Goal: Transaction & Acquisition: Purchase product/service

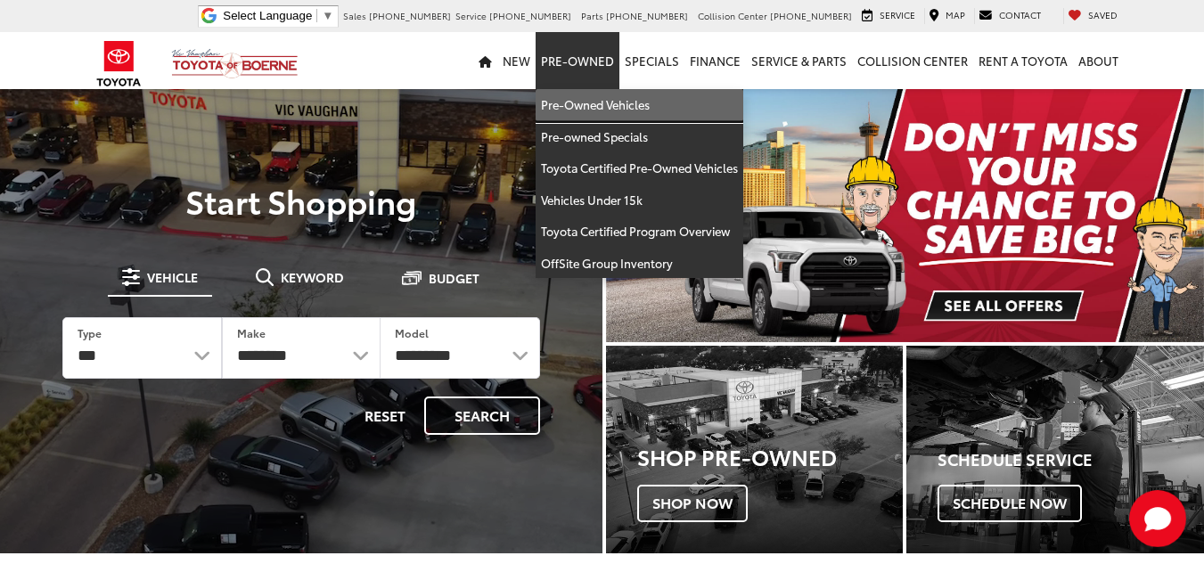
click at [586, 94] on link "Pre-Owned Vehicles" at bounding box center [639, 105] width 208 height 32
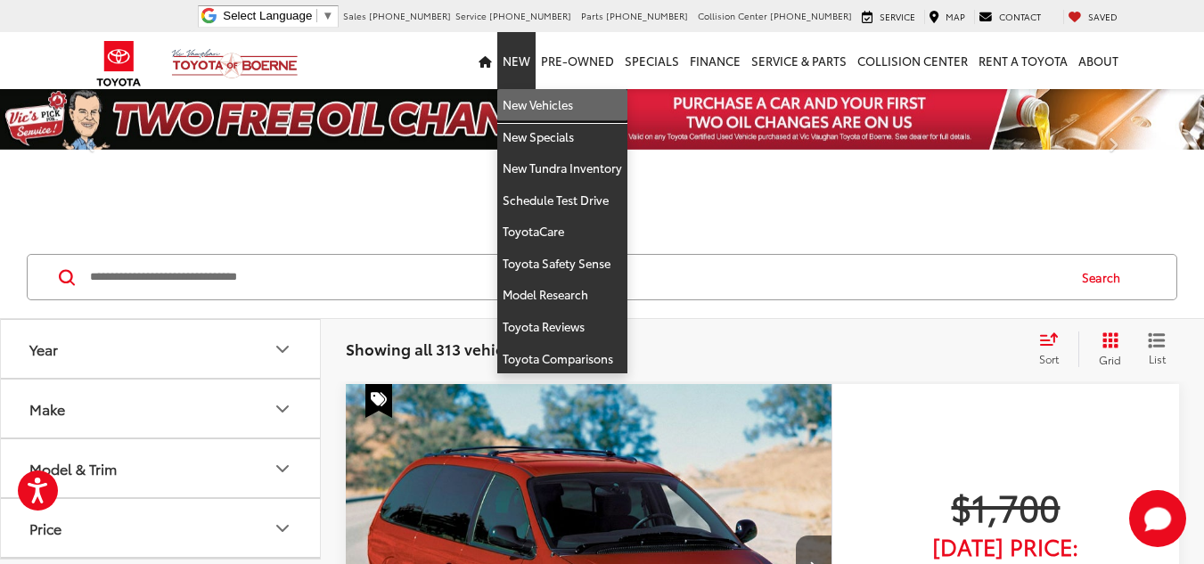
click at [535, 96] on link "New Vehicles" at bounding box center [562, 105] width 130 height 32
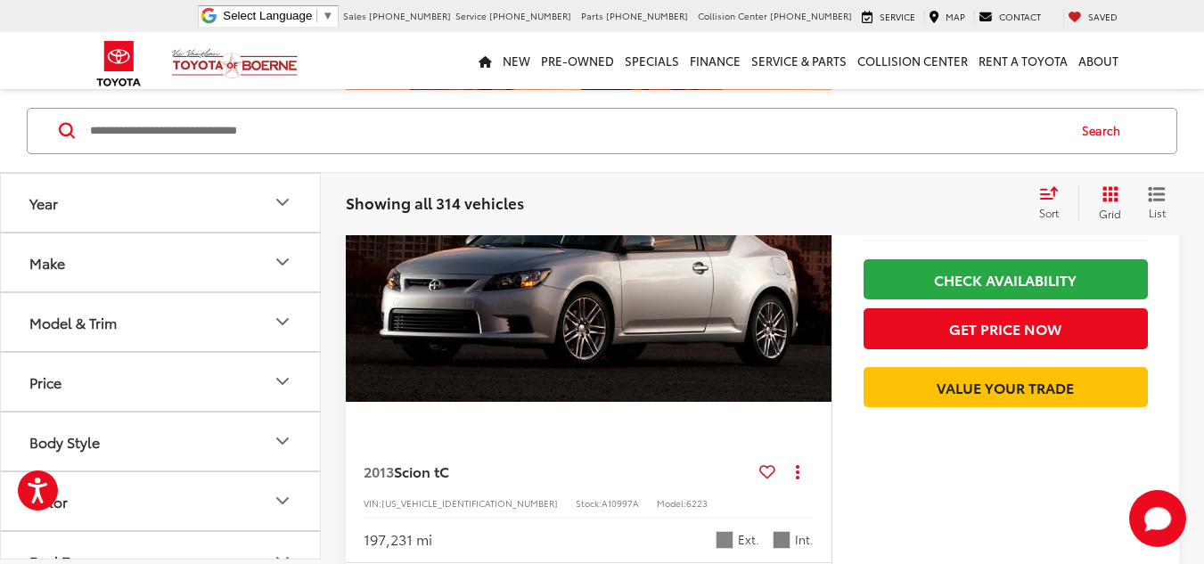
scroll to position [1693, 0]
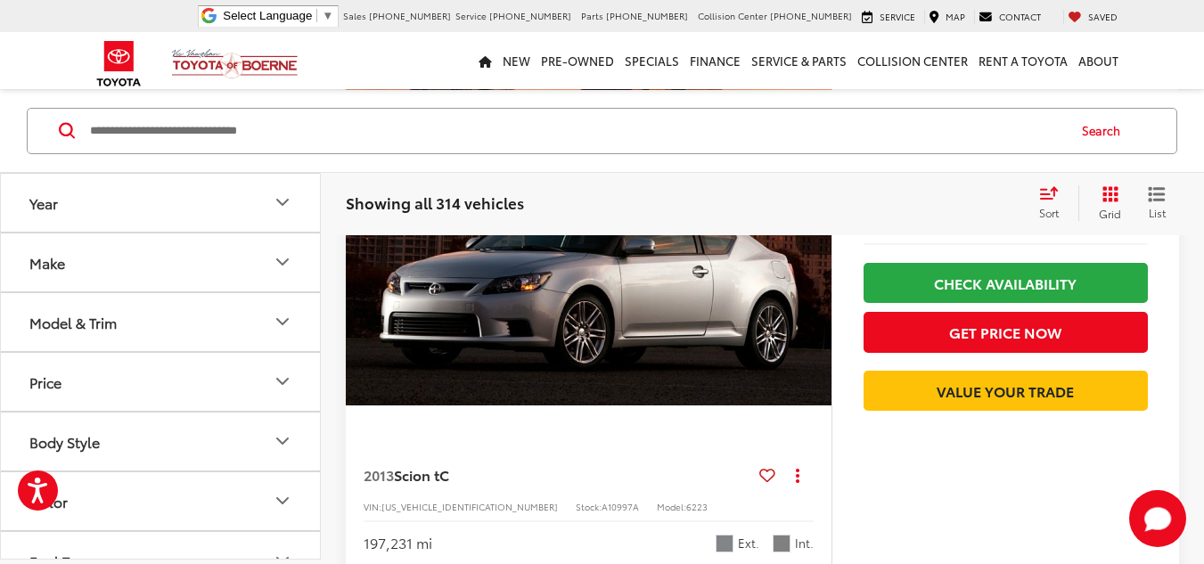
click at [514, 110] on input "Search by Make, Model, or Keyword" at bounding box center [576, 130] width 976 height 43
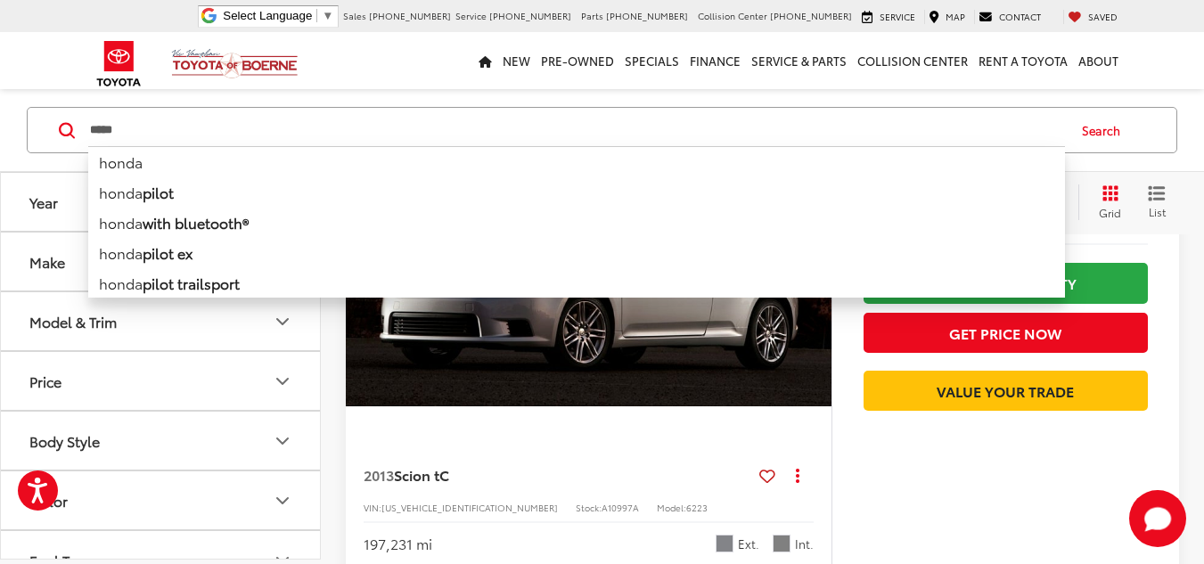
type input "*****"
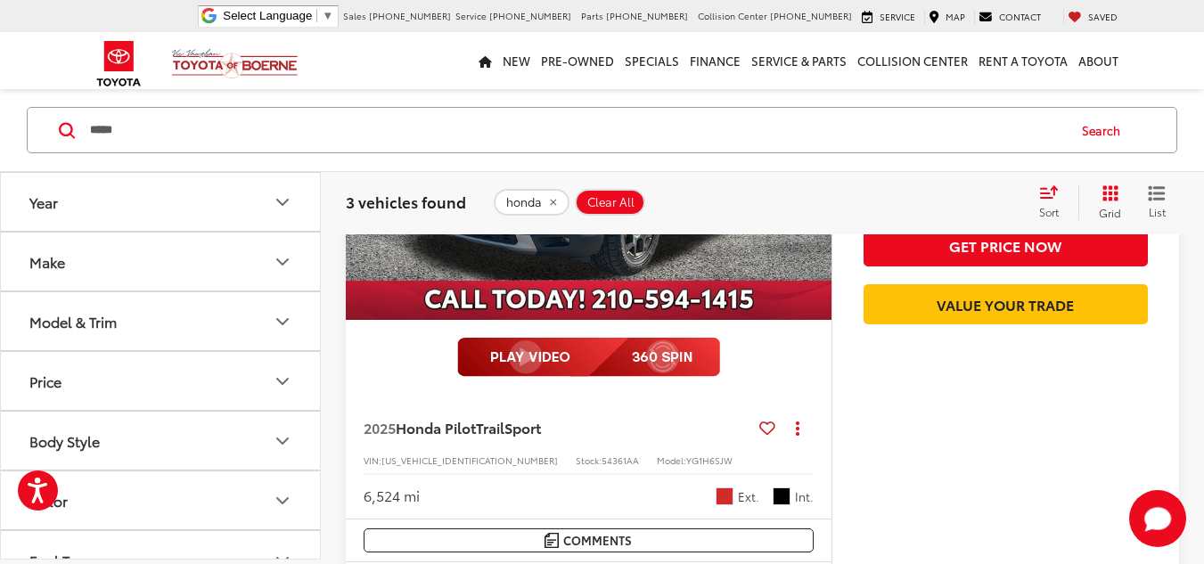
scroll to position [535, 0]
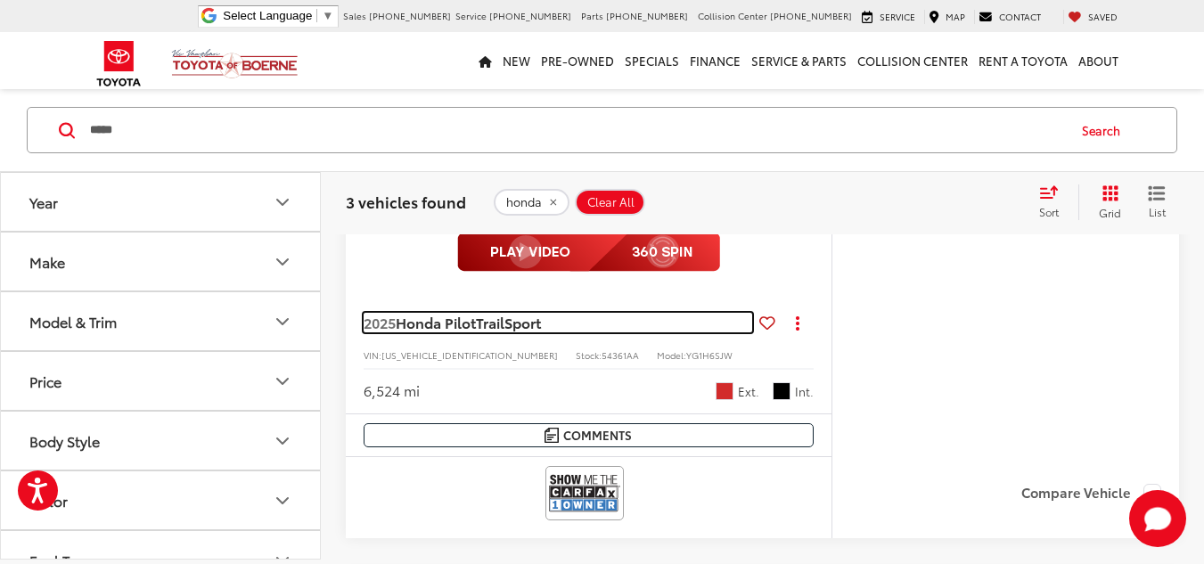
click at [523, 323] on span "TrailSport" at bounding box center [508, 322] width 65 height 20
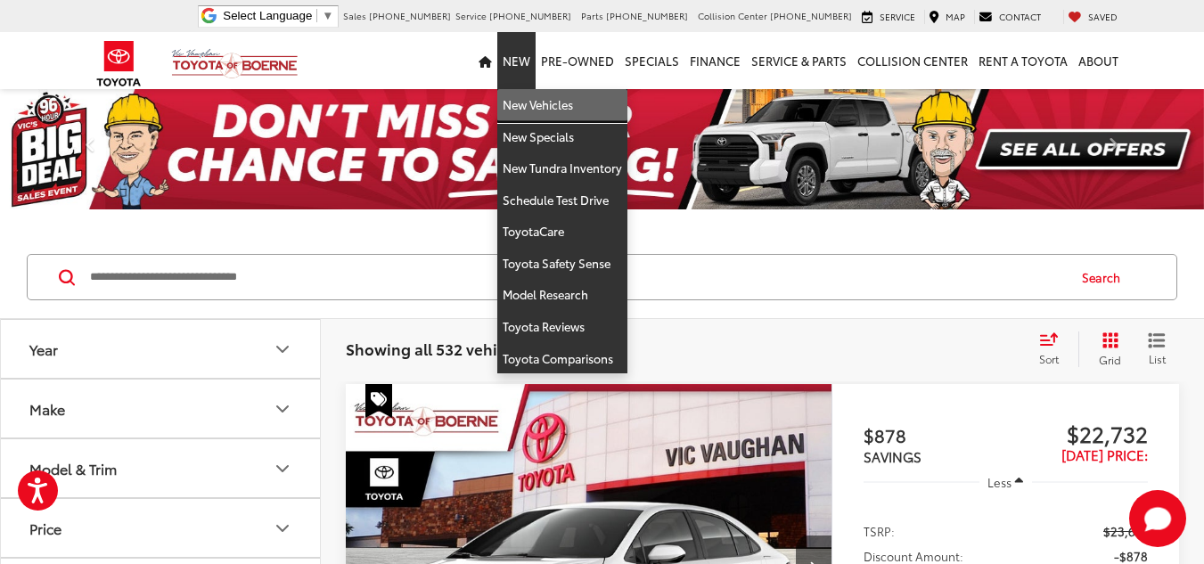
drag, startPoint x: 514, startPoint y: 99, endPoint x: 311, endPoint y: 267, distance: 263.9
click at [514, 99] on link "New Vehicles" at bounding box center [562, 105] width 130 height 32
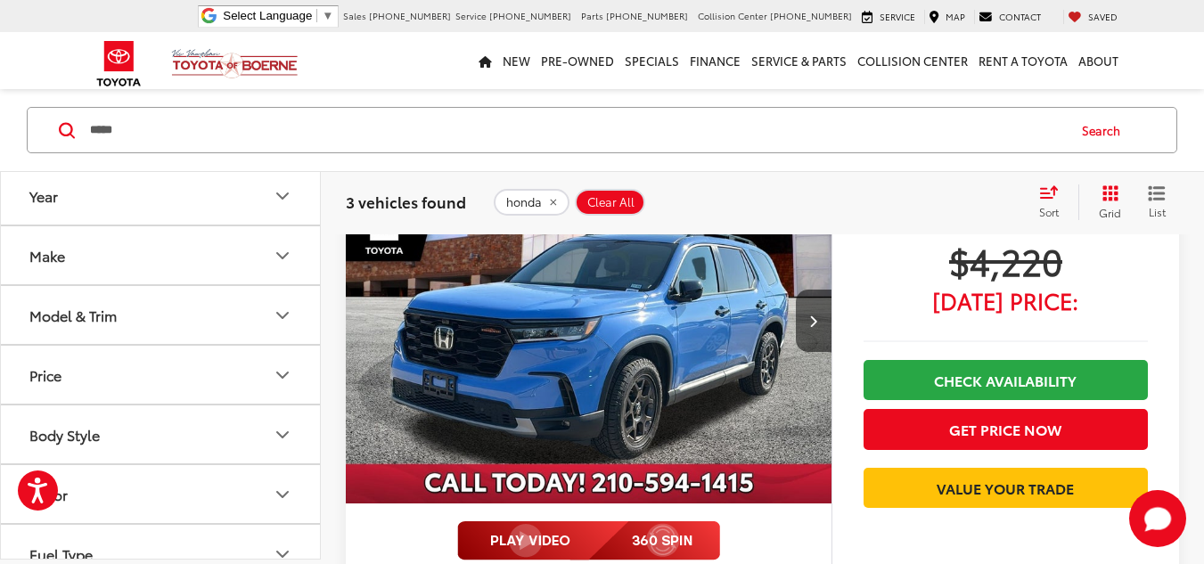
scroll to position [331, 0]
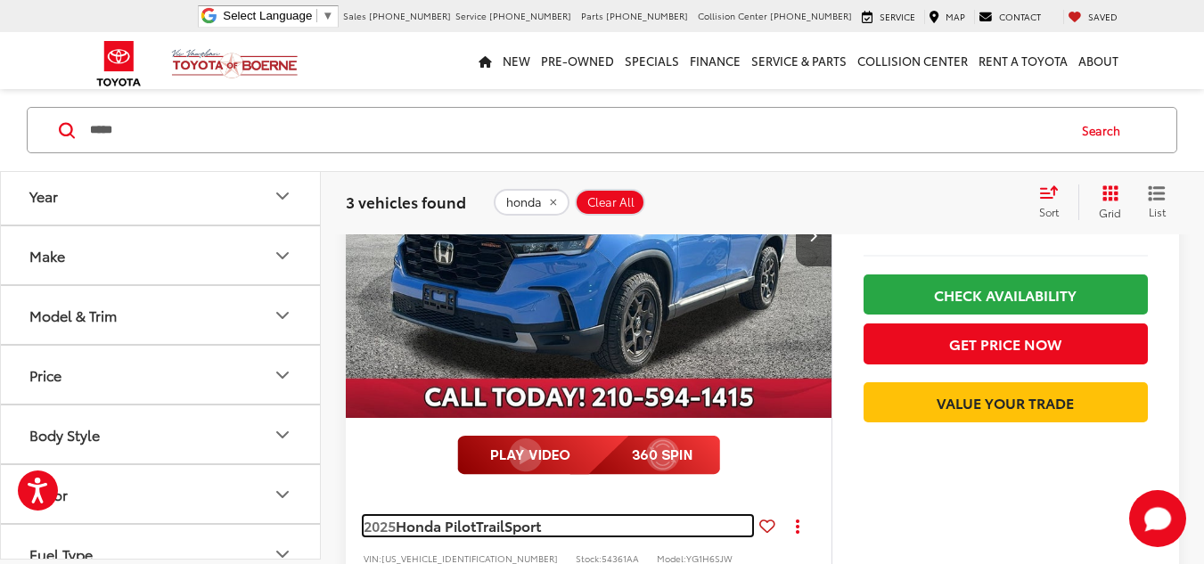
click at [462, 532] on span "Honda Pilot" at bounding box center [436, 525] width 80 height 20
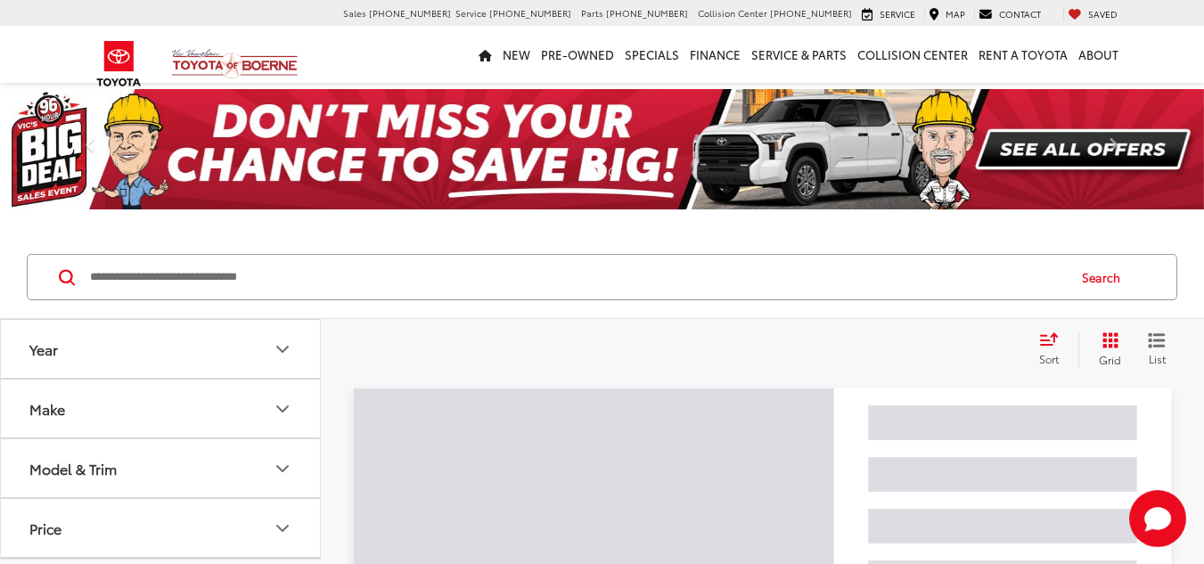
click at [292, 278] on input "Search by Make, Model, or Keyword" at bounding box center [576, 277] width 976 height 43
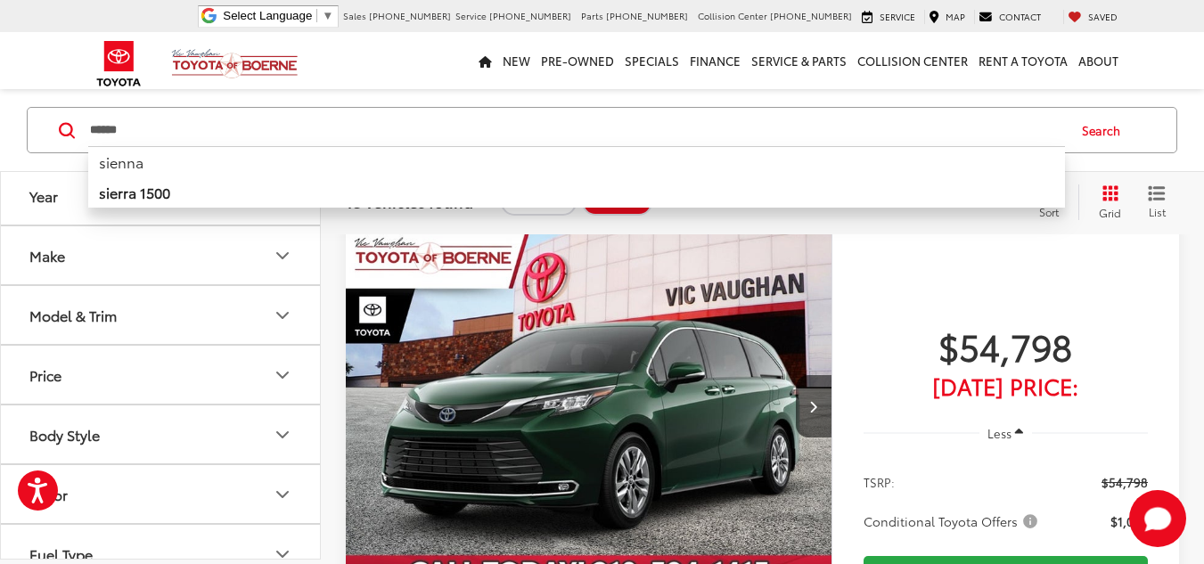
scroll to position [445, 0]
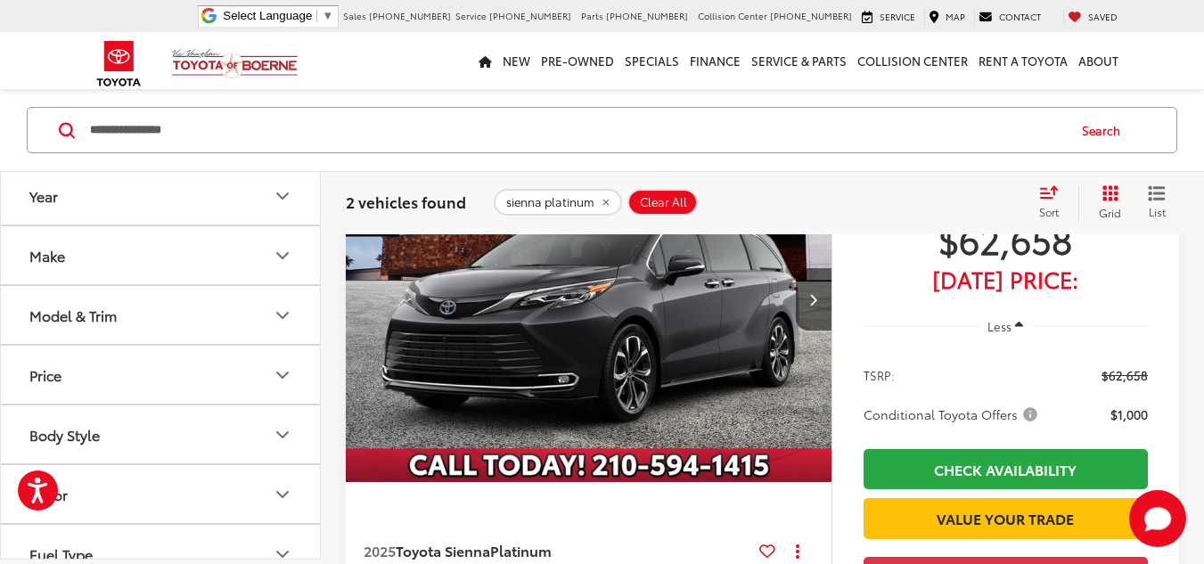
scroll to position [178, 0]
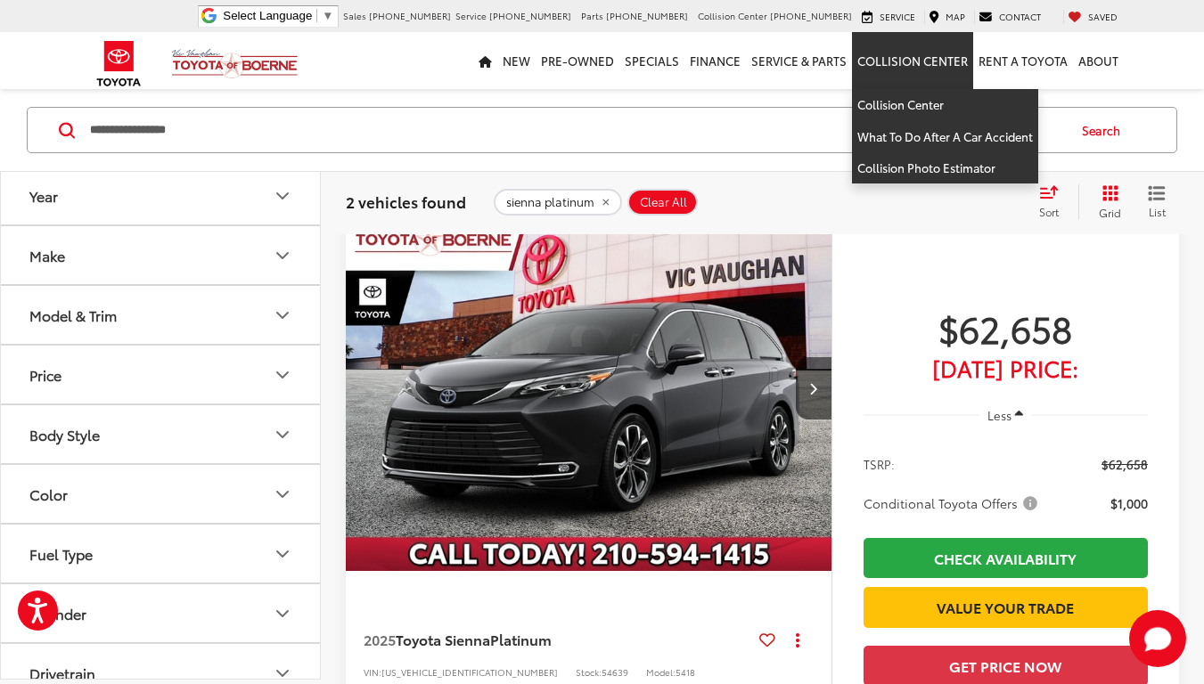
type input "**********"
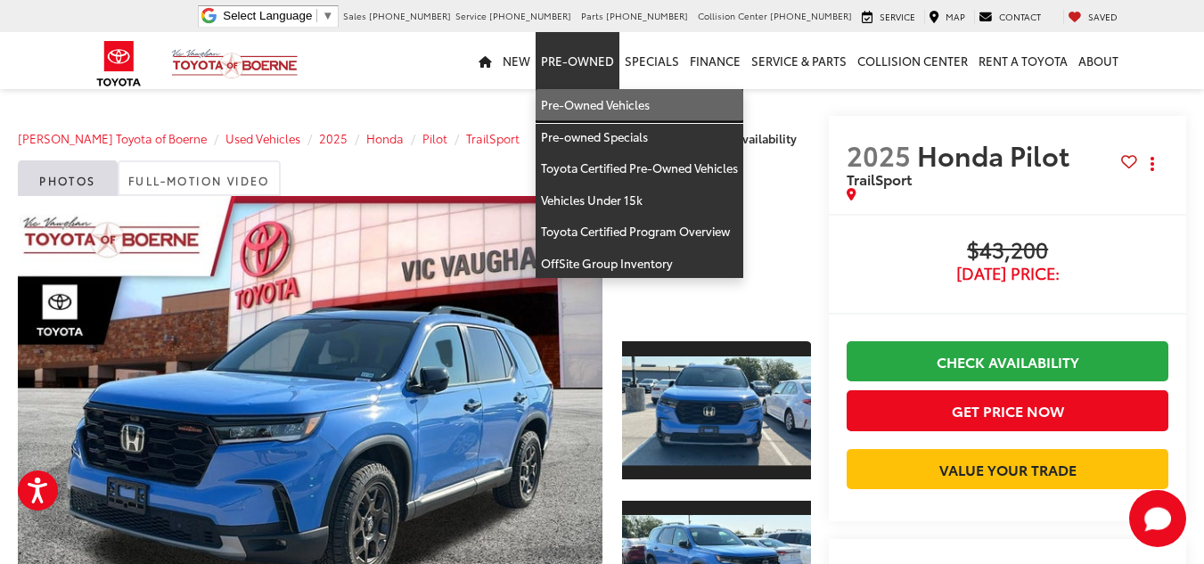
click at [581, 107] on link "Pre-Owned Vehicles" at bounding box center [639, 105] width 208 height 32
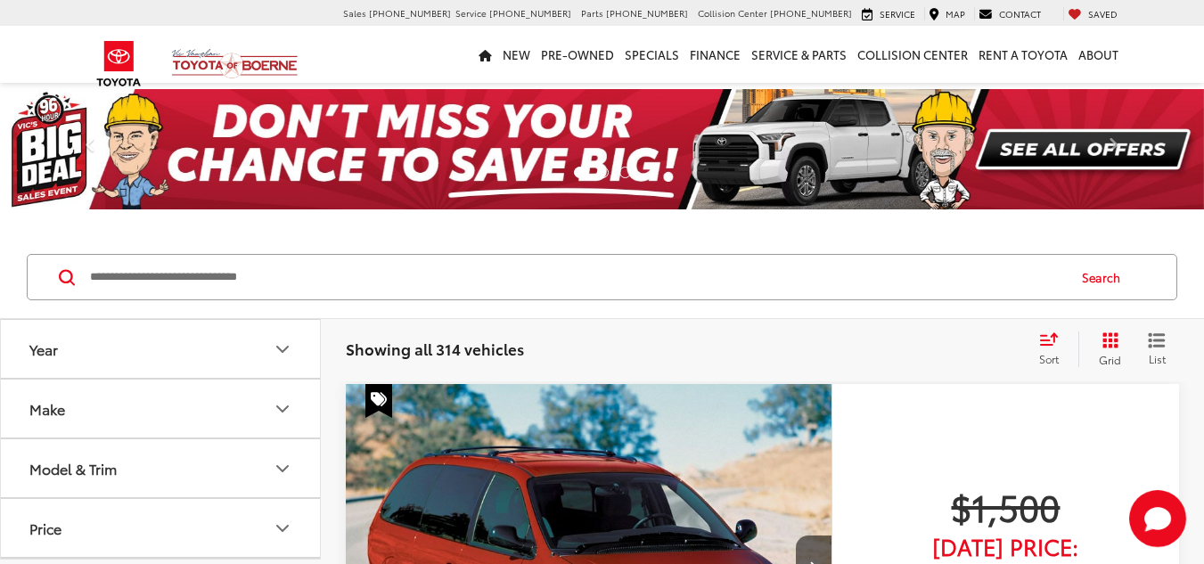
click at [339, 270] on input "Search by Make, Model, or Keyword" at bounding box center [576, 277] width 976 height 43
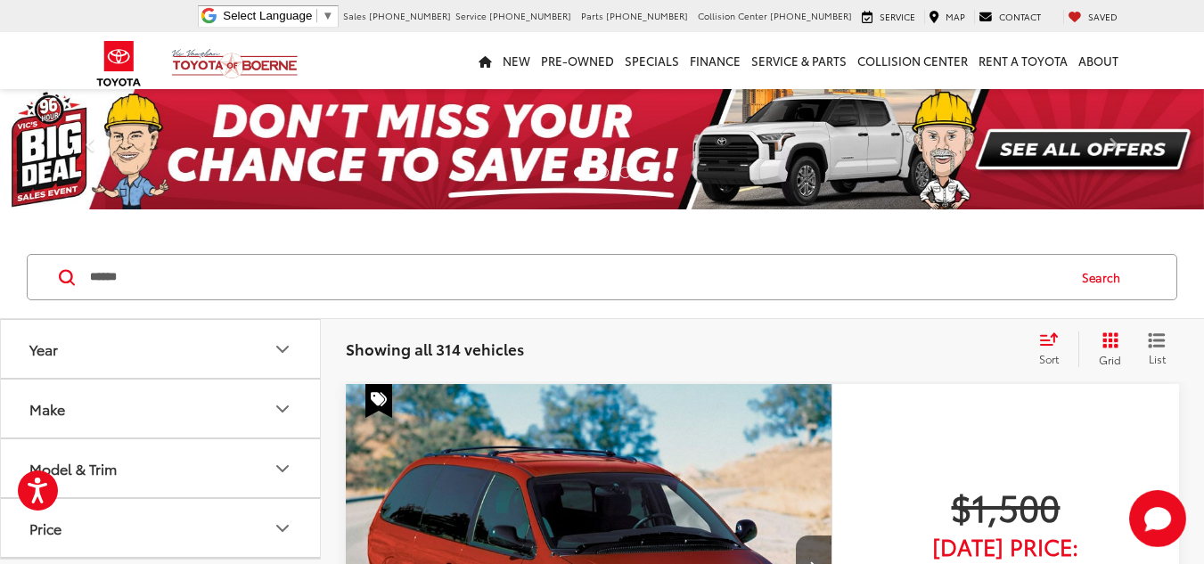
type input "******"
